Goal: Task Accomplishment & Management: Manage account settings

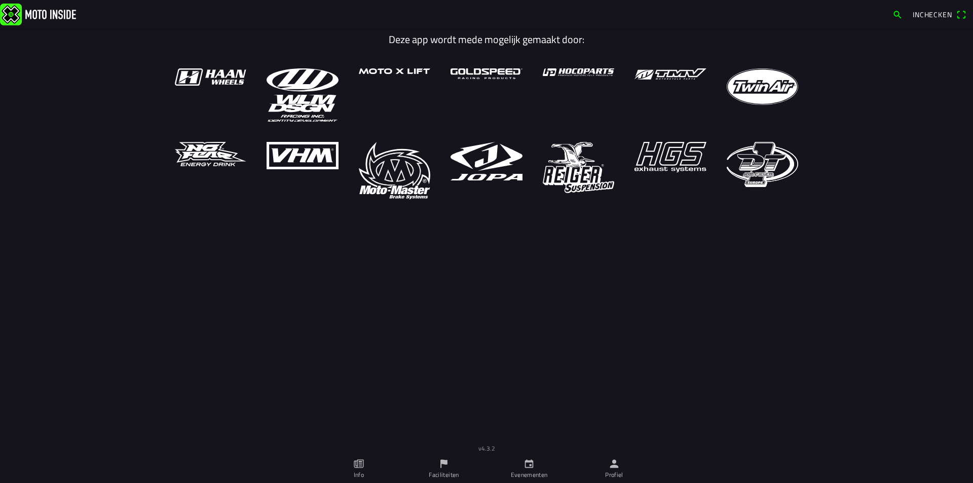
click at [440, 465] on ion-label "Faciliteiten" at bounding box center [444, 474] width 30 height 9
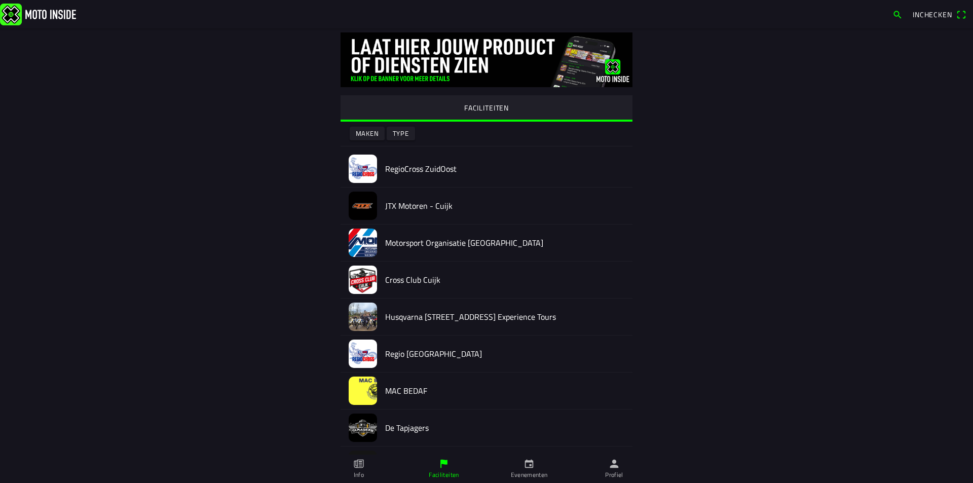
click at [415, 170] on h2 "RegioCross ZuidOost" at bounding box center [504, 169] width 239 height 10
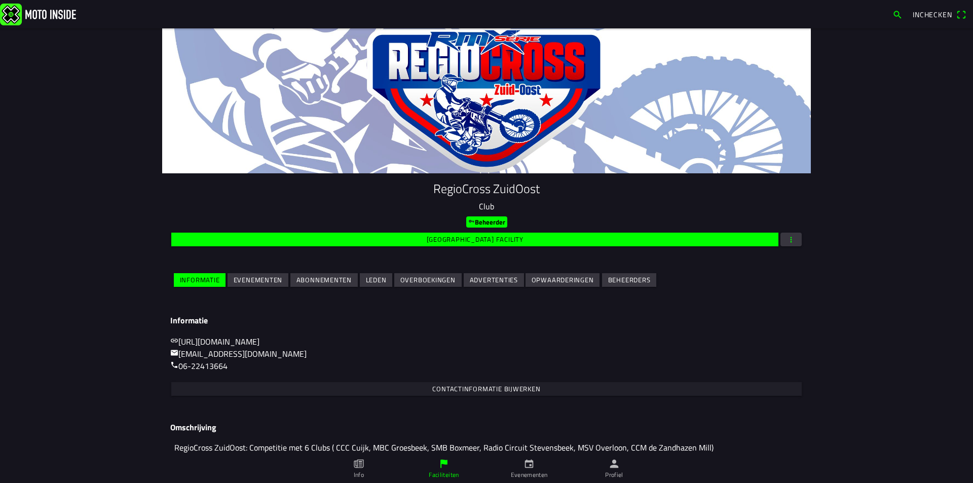
scroll to position [43, 0]
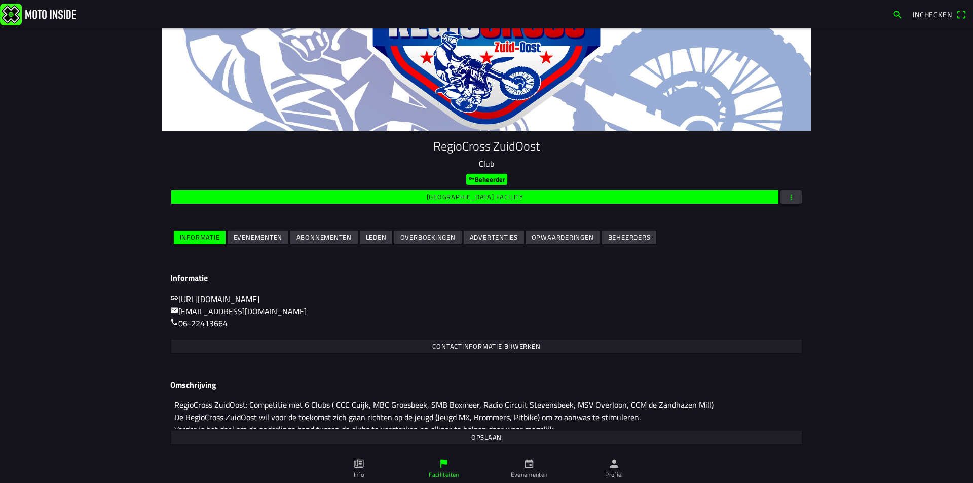
click at [790, 201] on span "button" at bounding box center [791, 197] width 9 height 14
click at [728, 278] on ion-backdrop at bounding box center [486, 241] width 973 height 483
click at [0, 0] on slot "Evenementen" at bounding box center [0, 0] width 0 height 0
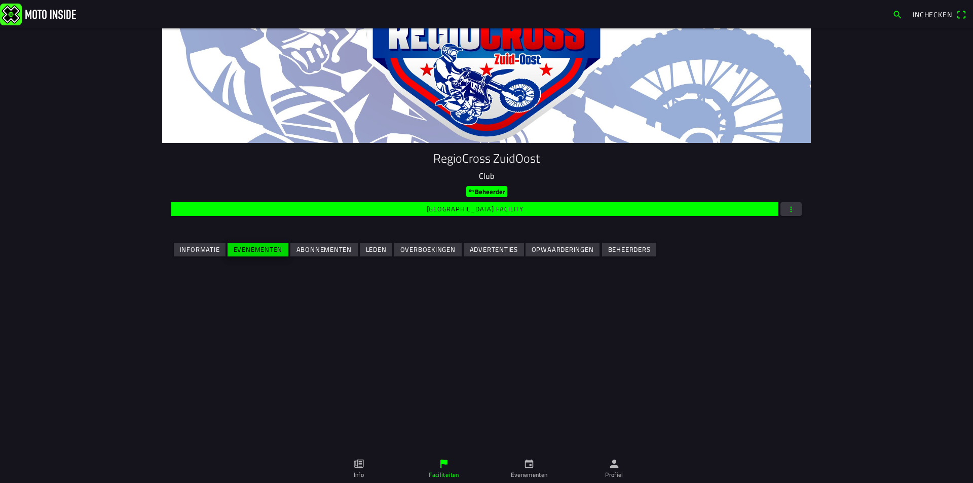
scroll to position [0, 0]
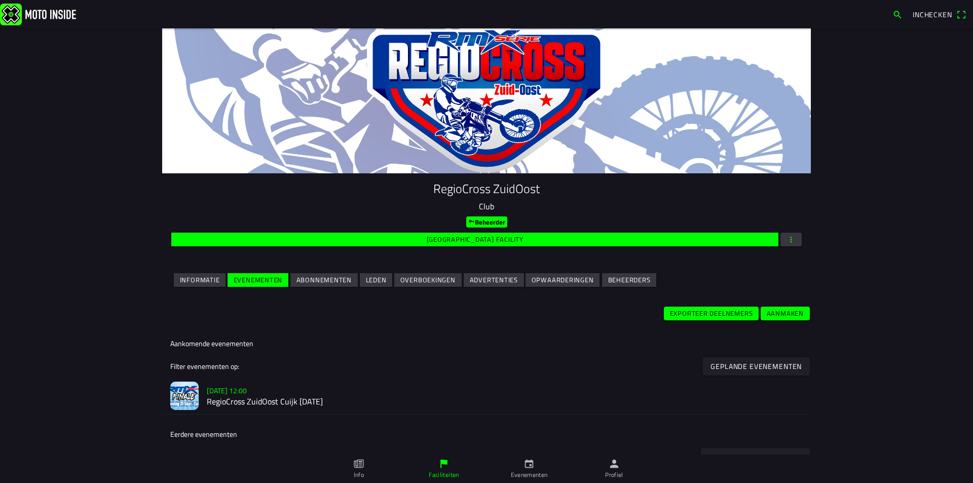
click at [302, 397] on h2 "RegioCross ZuidOost Cuijk [DATE]" at bounding box center [505, 402] width 596 height 10
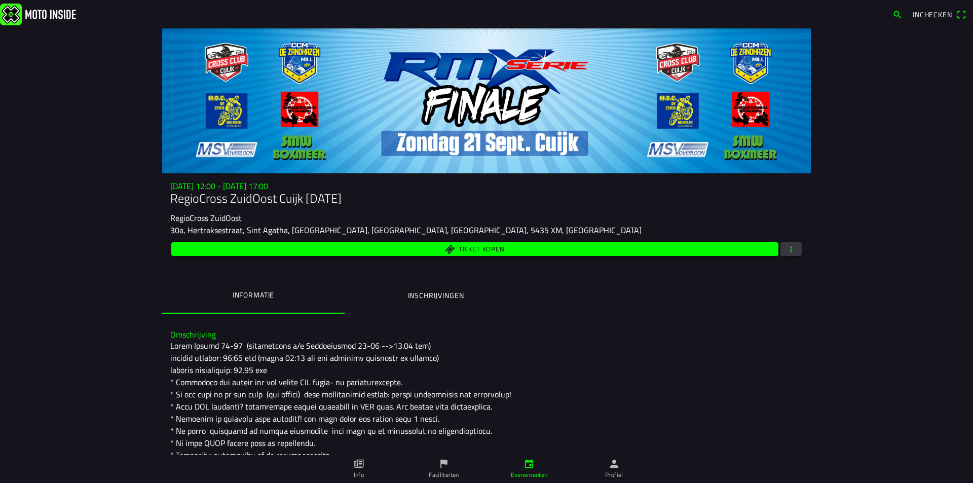
click at [788, 254] on span "button" at bounding box center [791, 249] width 9 height 14
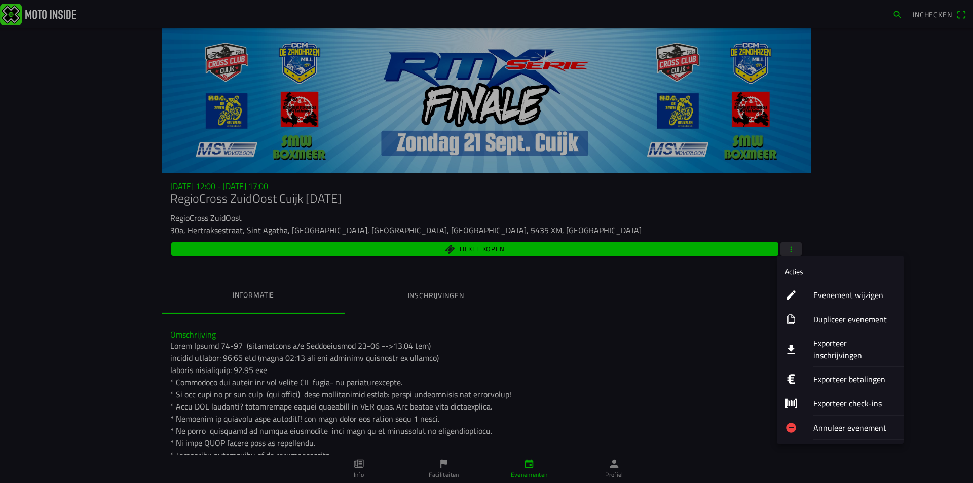
click at [832, 294] on ion-label "Evenement wijzigen" at bounding box center [854, 295] width 82 height 12
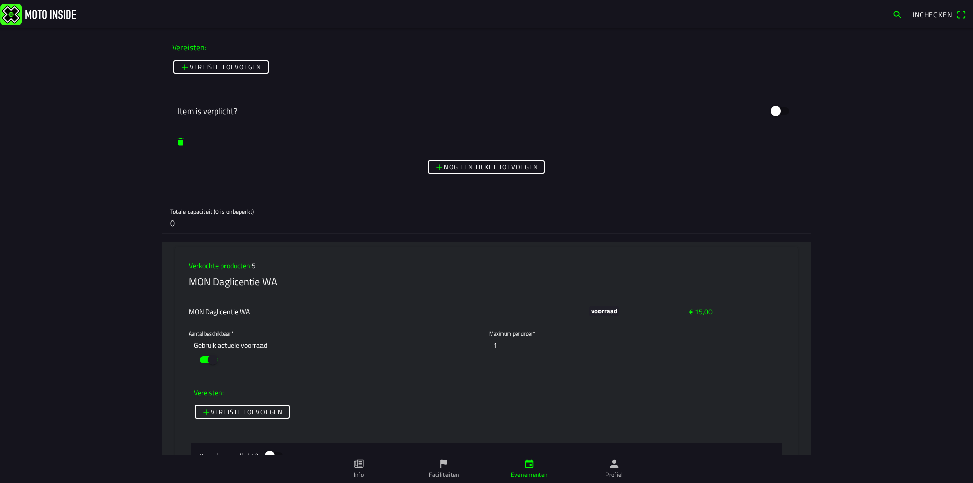
scroll to position [4055, 0]
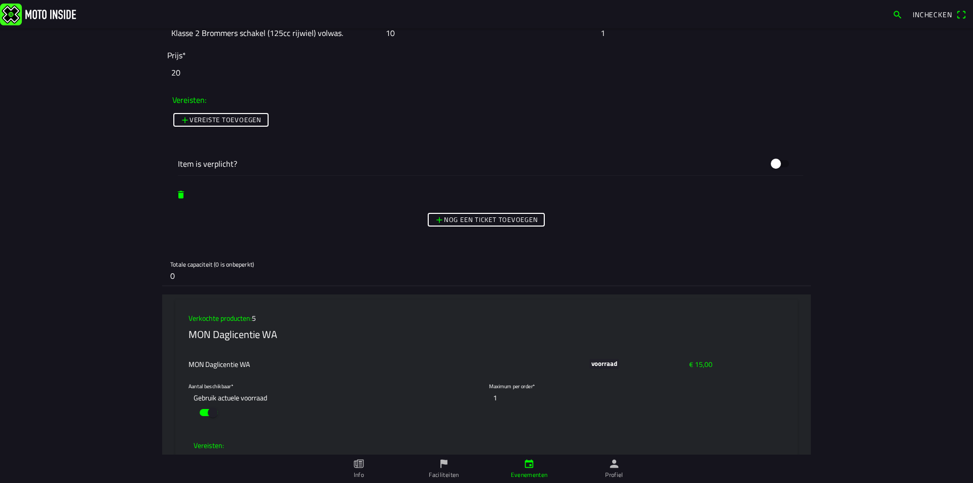
drag, startPoint x: 171, startPoint y: 277, endPoint x: 153, endPoint y: 280, distance: 17.9
click at [153, 280] on main "Foto wijzigen Evenementnaam* RegioCross ZuidOost Cuijk [DATE] Omschrijving* Org…" at bounding box center [486, 255] width 973 height 455
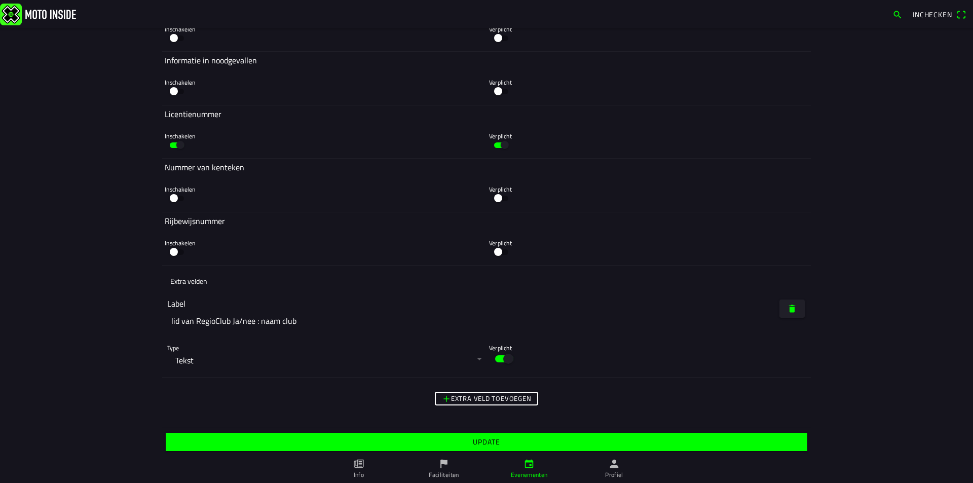
scroll to position [5934, 0]
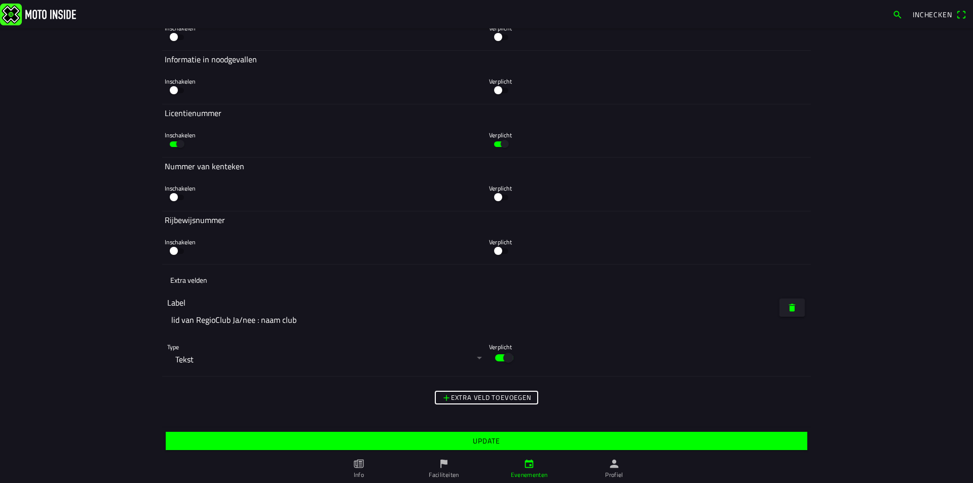
type input "1"
click at [459, 444] on span "Update" at bounding box center [486, 441] width 626 height 18
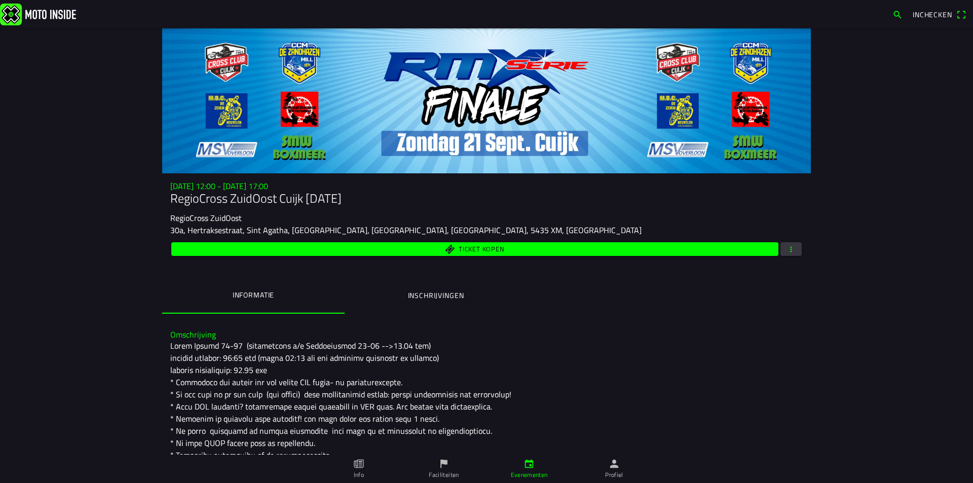
click at [451, 295] on ion-label "Inschrijvingen" at bounding box center [436, 295] width 56 height 11
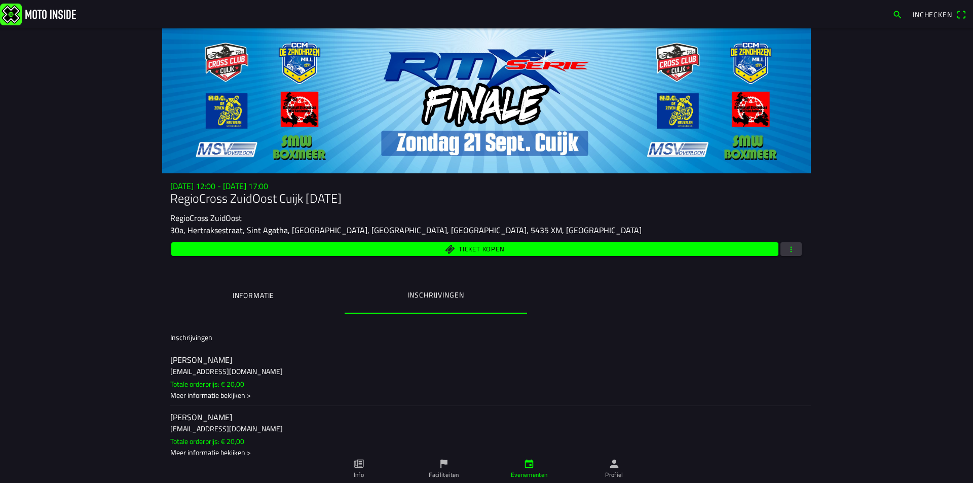
click at [787, 253] on span "button" at bounding box center [791, 249] width 9 height 14
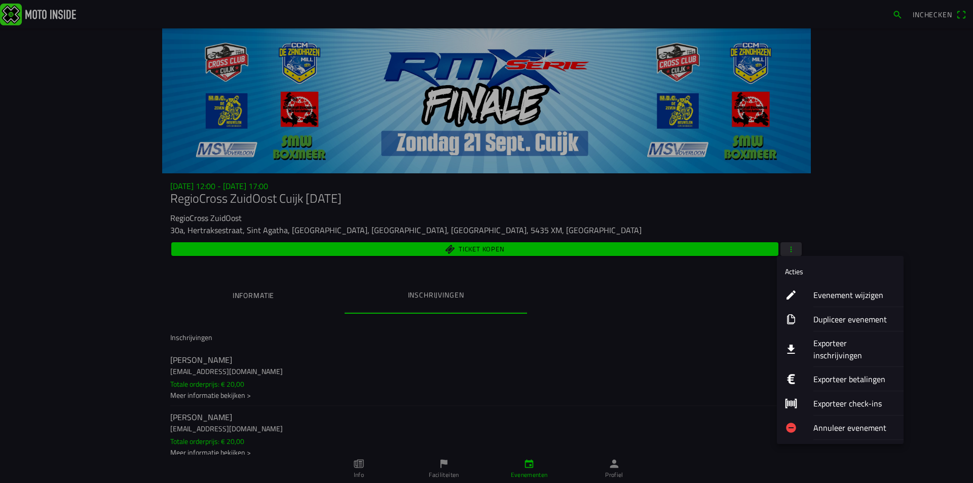
click at [822, 339] on ion-label "Exporteer inschrijvingen" at bounding box center [854, 349] width 82 height 24
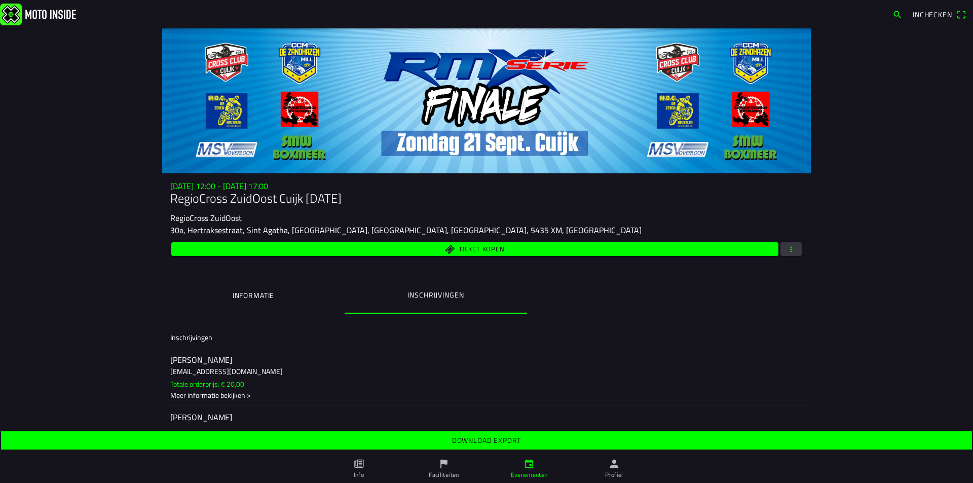
click at [0, 0] on slot "Download export" at bounding box center [0, 0] width 0 height 0
